Goal: Navigation & Orientation: Find specific page/section

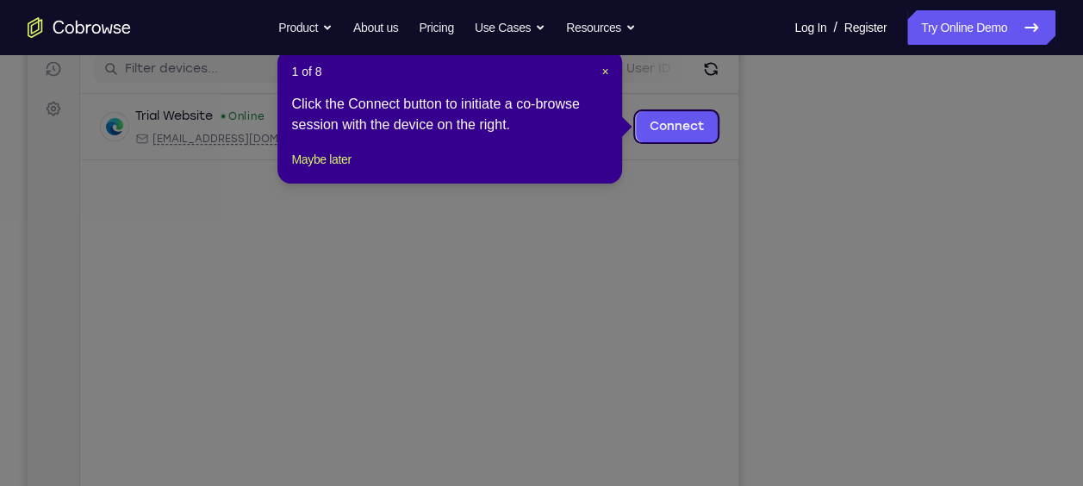
scroll to position [220, 0]
click at [691, 136] on link "Connect" at bounding box center [677, 127] width 82 height 31
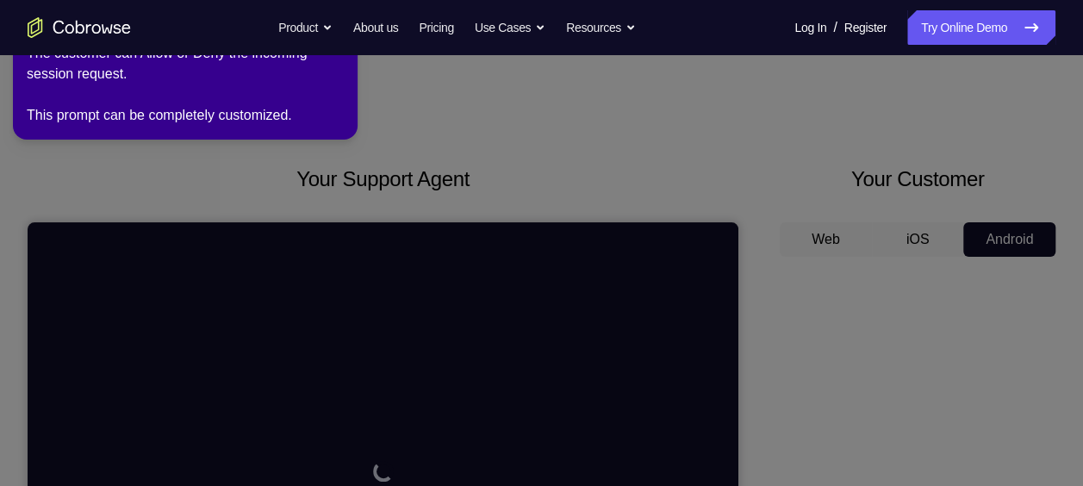
scroll to position [0, 0]
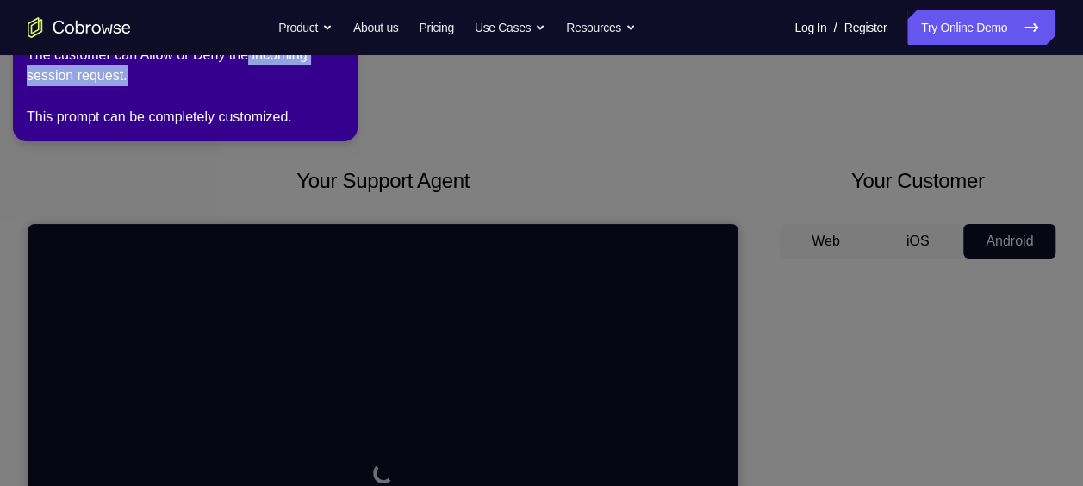
drag, startPoint x: 343, startPoint y: 59, endPoint x: 347, endPoint y: 78, distance: 19.4
click at [347, 78] on div "2 of 8 × The customer can Allow or Deny the incoming session request. This prom…" at bounding box center [185, 70] width 345 height 141
drag, startPoint x: 347, startPoint y: 78, endPoint x: 370, endPoint y: 72, distance: 24.0
click at [370, 72] on icon at bounding box center [544, 239] width 1103 height 493
drag, startPoint x: 370, startPoint y: 72, endPoint x: 373, endPoint y: 115, distance: 44.0
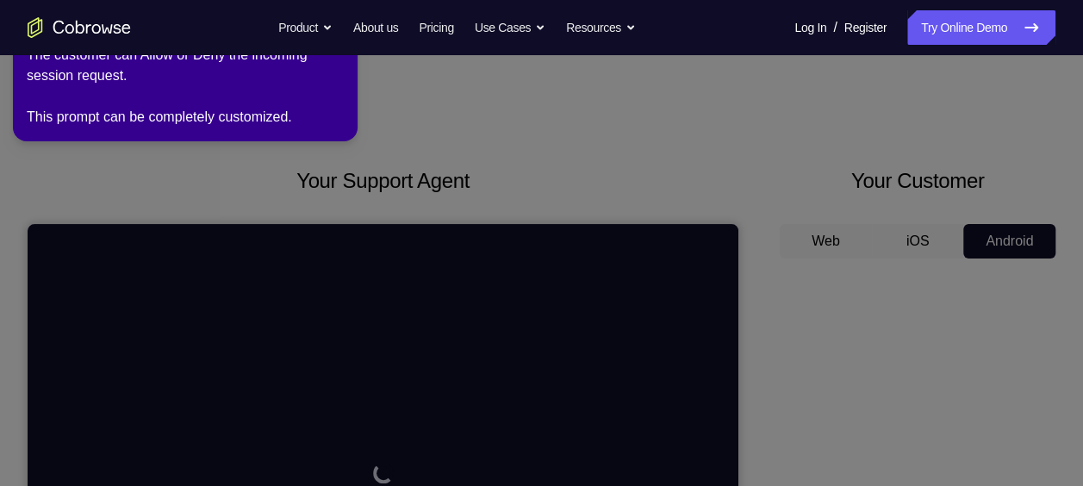
click at [373, 115] on icon at bounding box center [544, 239] width 1103 height 493
click at [353, 22] on link "About us" at bounding box center [375, 27] width 45 height 34
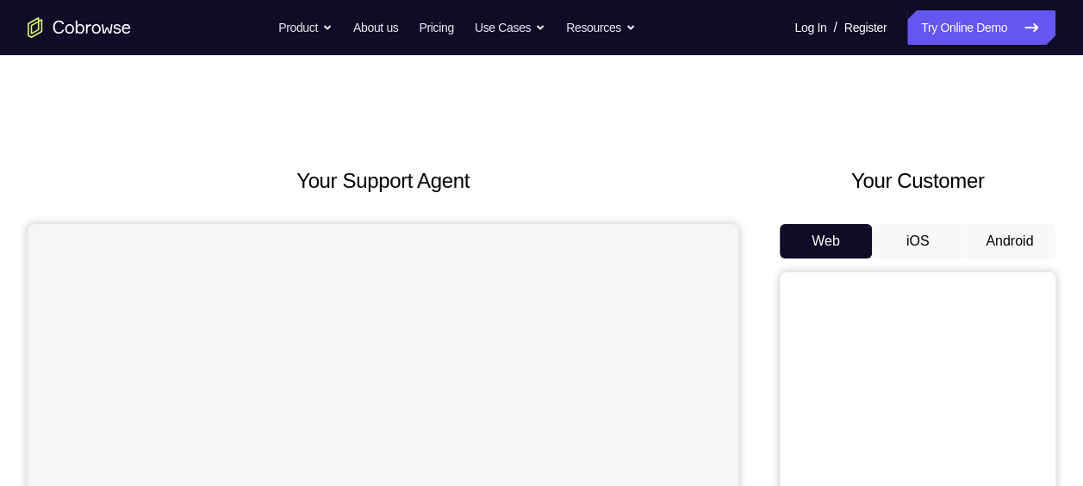
click at [999, 234] on button "Android" at bounding box center [1009, 241] width 92 height 34
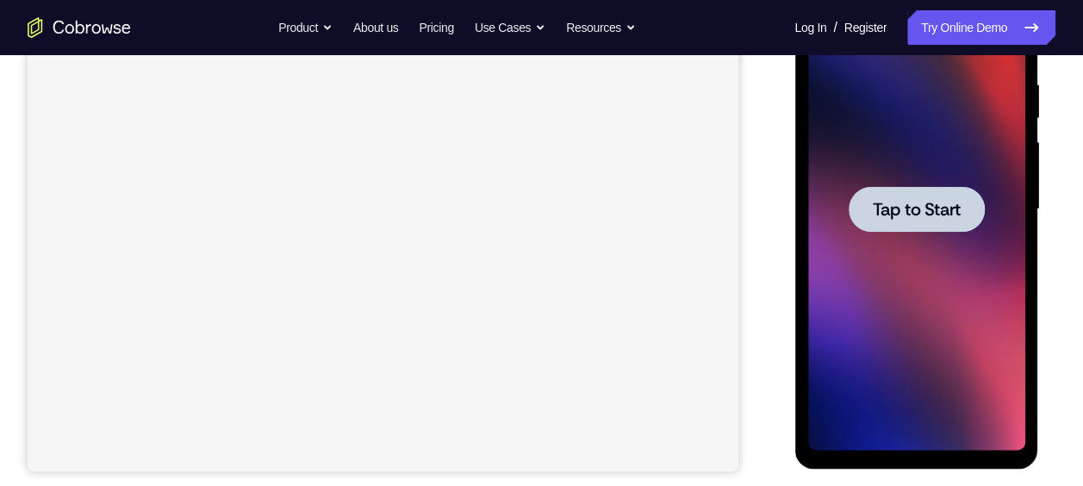
scroll to position [332, 0]
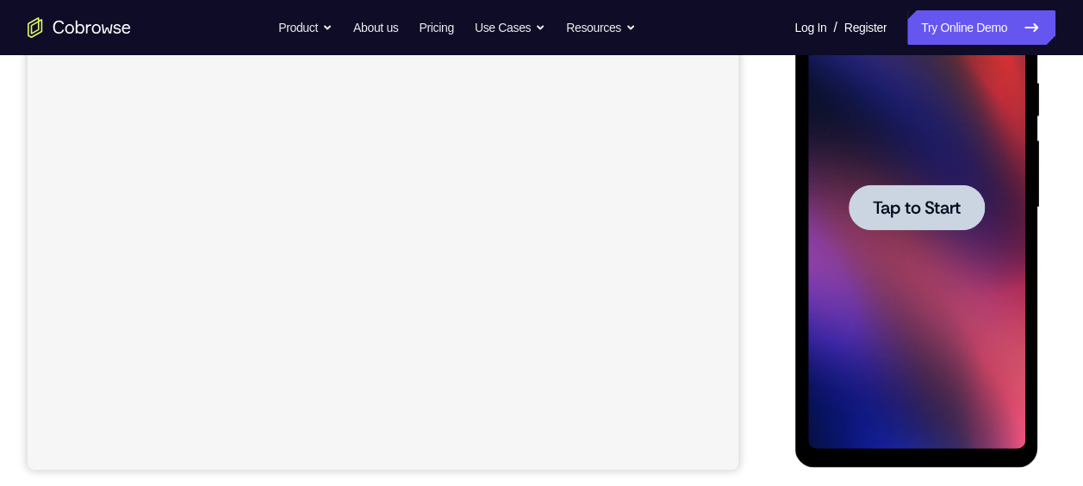
click at [905, 204] on span "Tap to Start" at bounding box center [916, 207] width 88 height 17
click at [885, 258] on div at bounding box center [915, 207] width 217 height 482
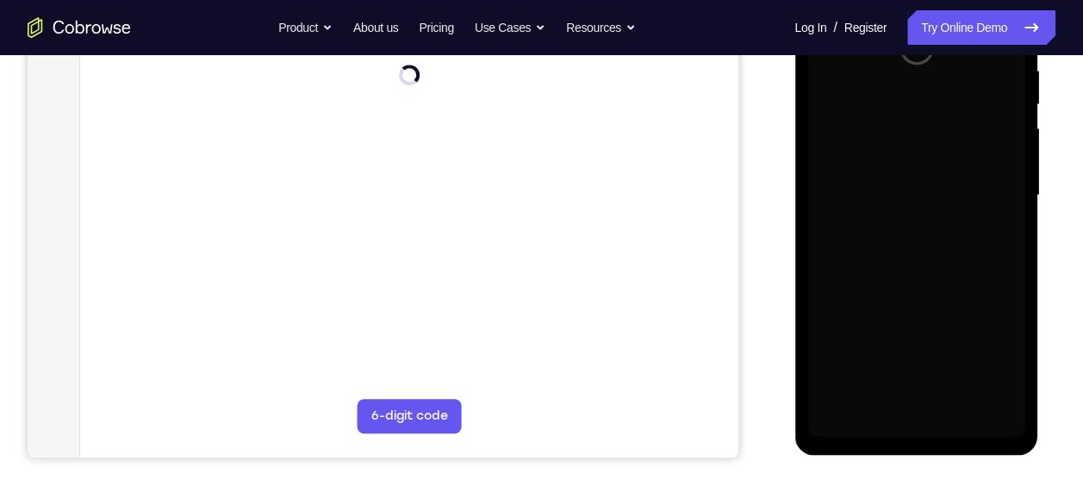
scroll to position [345, 0]
